Goal: Task Accomplishment & Management: Manage account settings

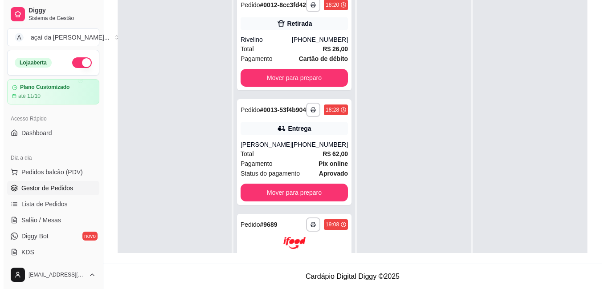
scroll to position [25, 0]
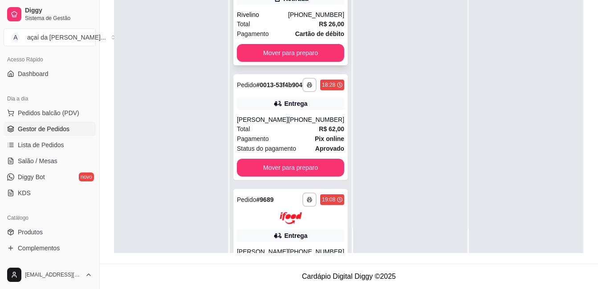
click at [266, 27] on div "Total R$ 26,00" at bounding box center [290, 24] width 107 height 10
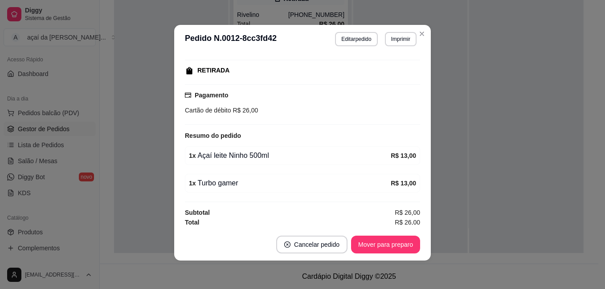
scroll to position [136, 0]
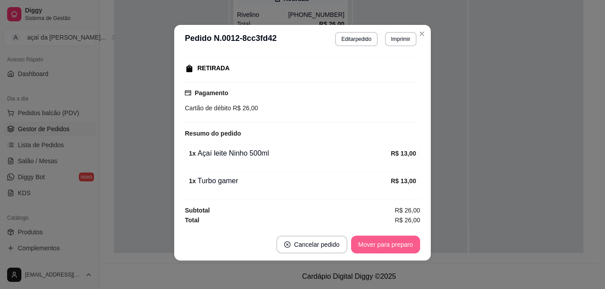
click at [382, 248] on button "Mover para preparo" at bounding box center [385, 245] width 69 height 18
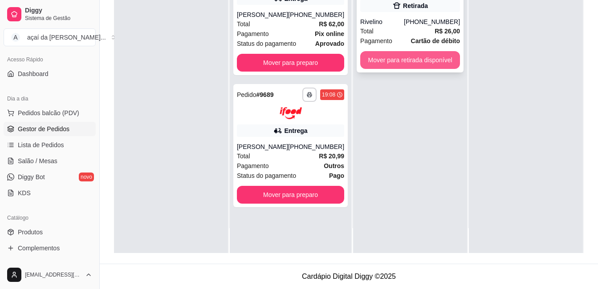
click at [447, 62] on button "Mover para retirada disponível" at bounding box center [410, 60] width 100 height 18
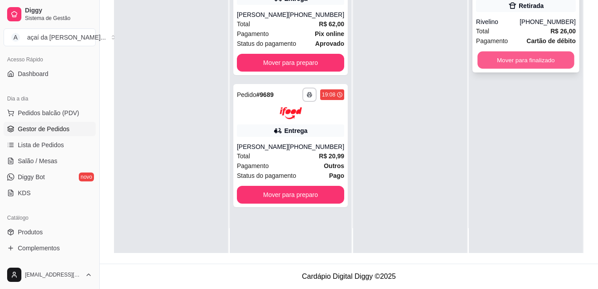
click at [492, 57] on button "Mover para finalizado" at bounding box center [525, 60] width 97 height 17
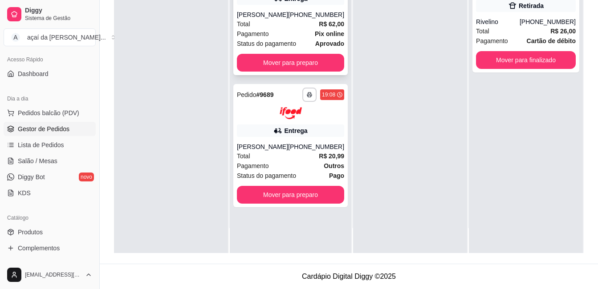
click at [263, 19] on div "[PERSON_NAME]" at bounding box center [262, 14] width 51 height 9
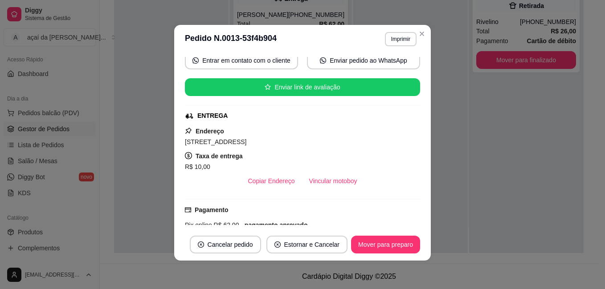
scroll to position [249, 0]
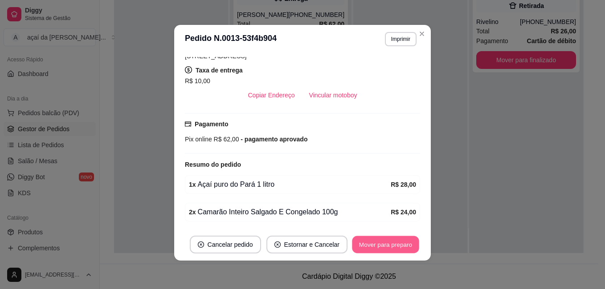
click at [370, 247] on button "Mover para preparo" at bounding box center [385, 244] width 67 height 17
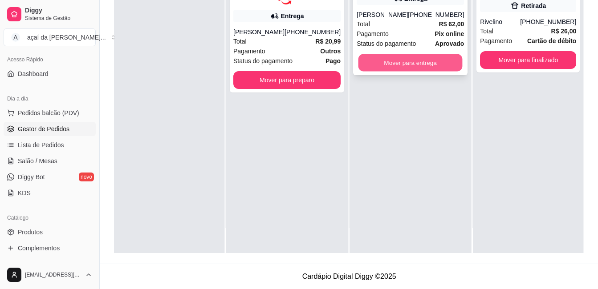
click at [423, 72] on button "Mover para entrega" at bounding box center [410, 62] width 104 height 17
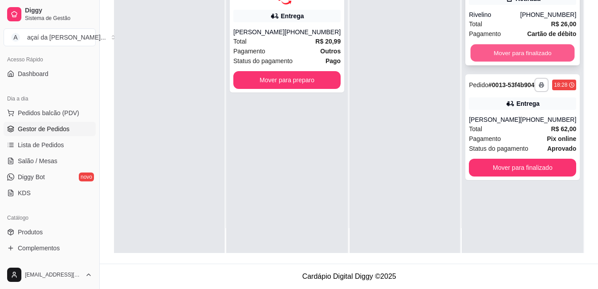
click at [492, 62] on button "Mover para finalizado" at bounding box center [523, 53] width 104 height 17
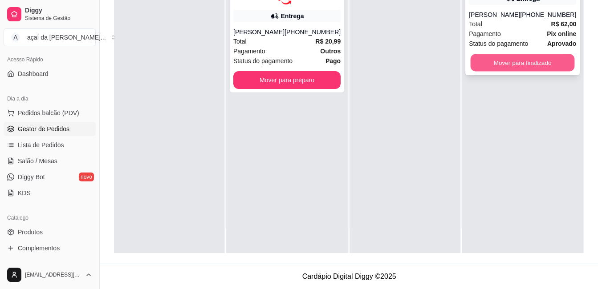
click at [491, 72] on button "Mover para finalizado" at bounding box center [523, 62] width 104 height 17
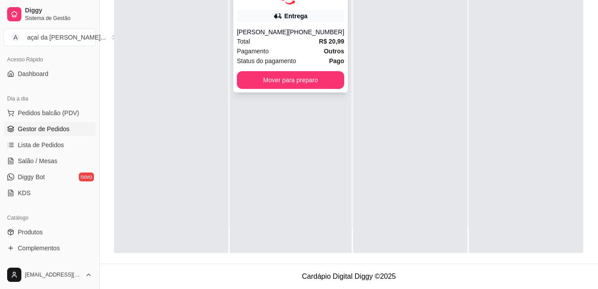
click at [314, 37] on div "[PHONE_NUMBER]" at bounding box center [316, 32] width 56 height 9
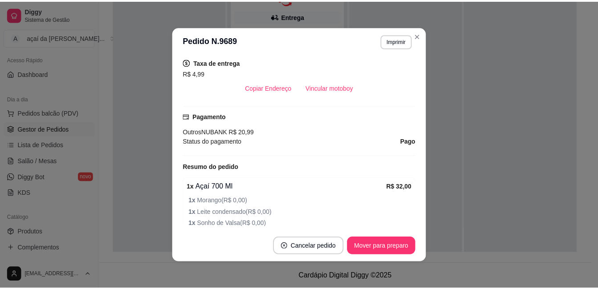
scroll to position [297, 0]
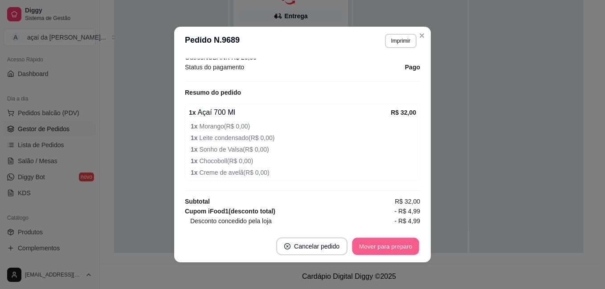
click at [373, 247] on button "Mover para preparo" at bounding box center [385, 246] width 67 height 17
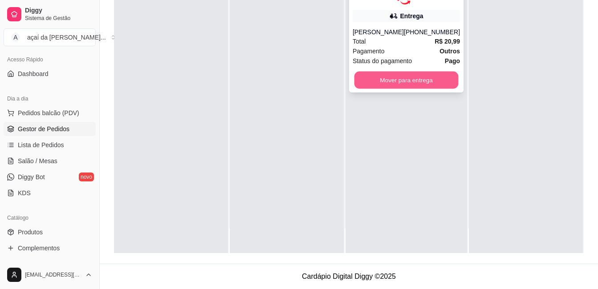
click at [366, 83] on button "Mover para entrega" at bounding box center [406, 79] width 104 height 17
